Goal: Task Accomplishment & Management: Manage account settings

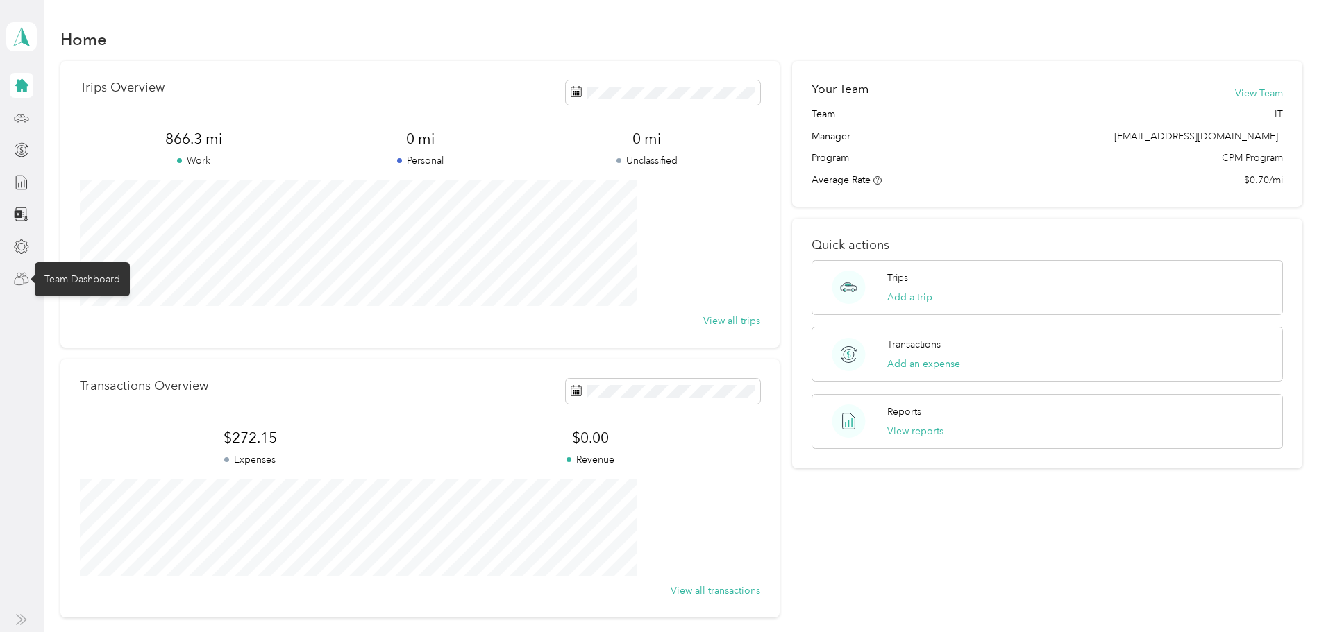
click at [22, 282] on icon at bounding box center [21, 278] width 15 height 15
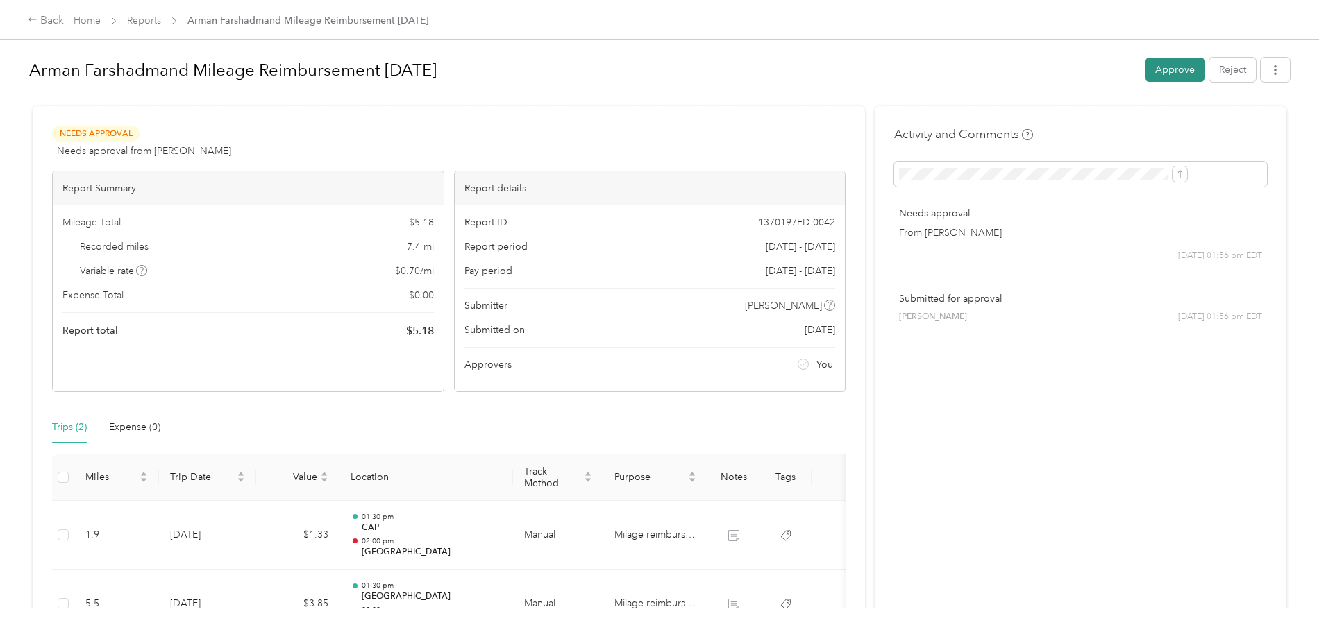
click at [1145, 60] on button "Approve" at bounding box center [1174, 70] width 59 height 24
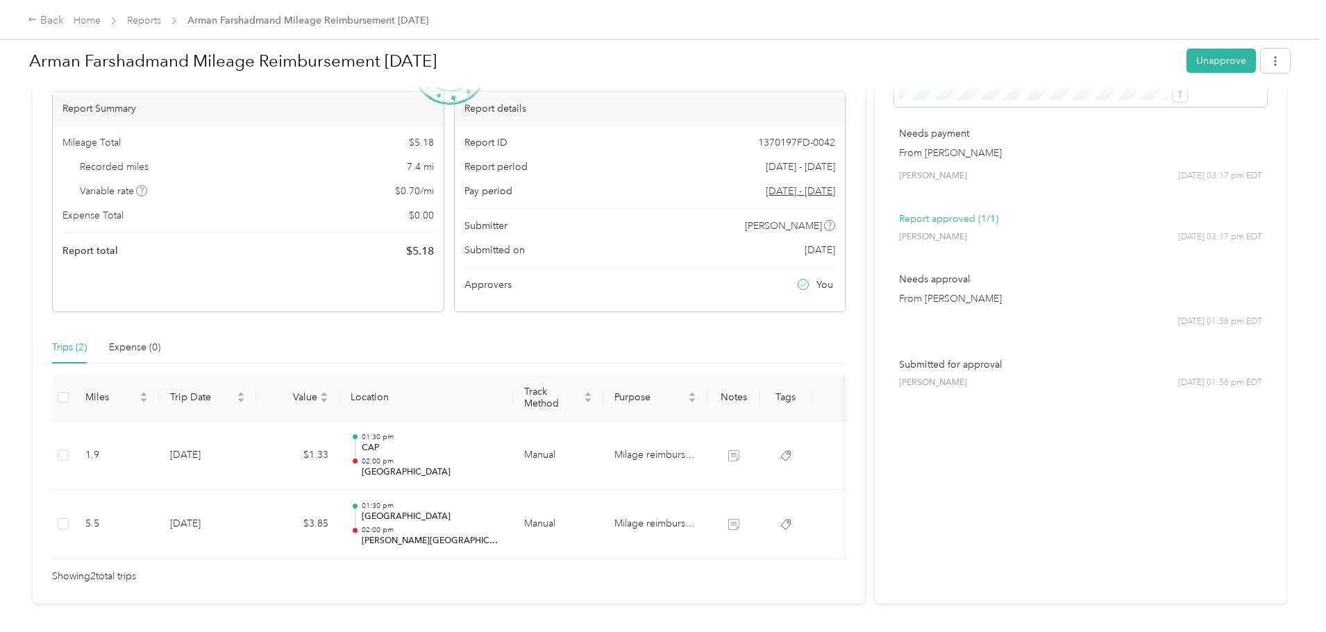
scroll to position [145, 0]
